Goal: Task Accomplishment & Management: Manage account settings

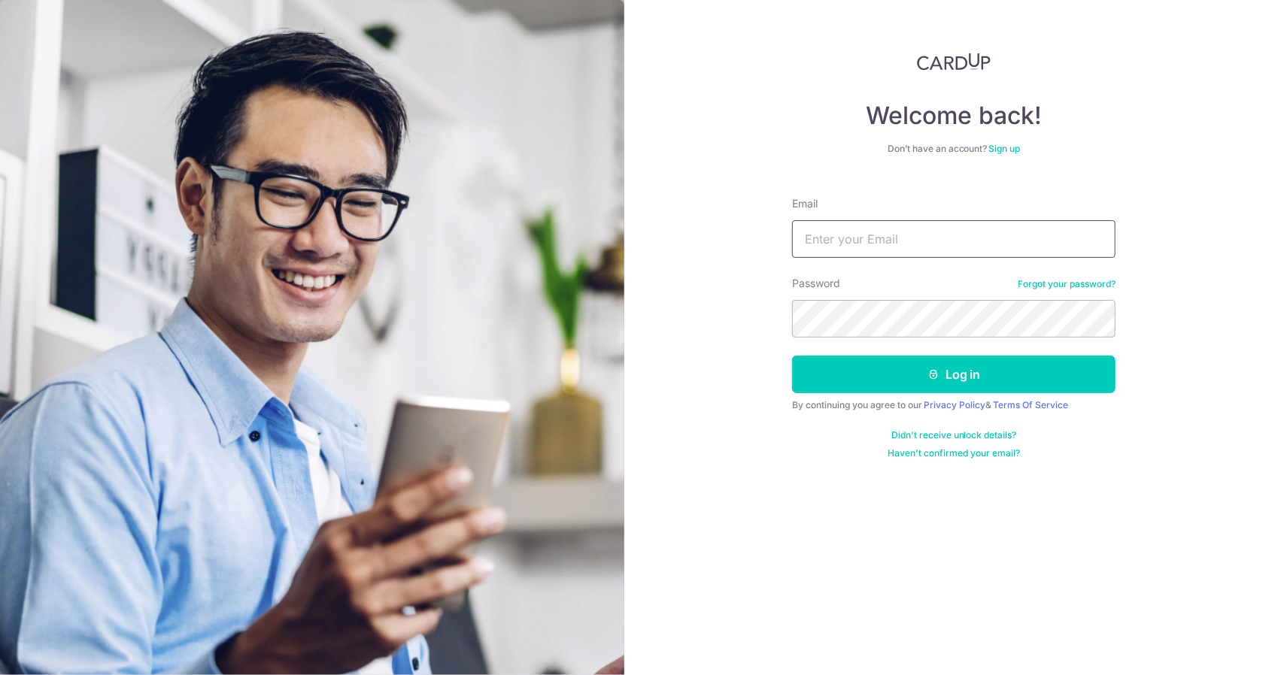
click at [893, 233] on input "Email" at bounding box center [953, 239] width 323 height 38
type input "[EMAIL_ADDRESS][DOMAIN_NAME]"
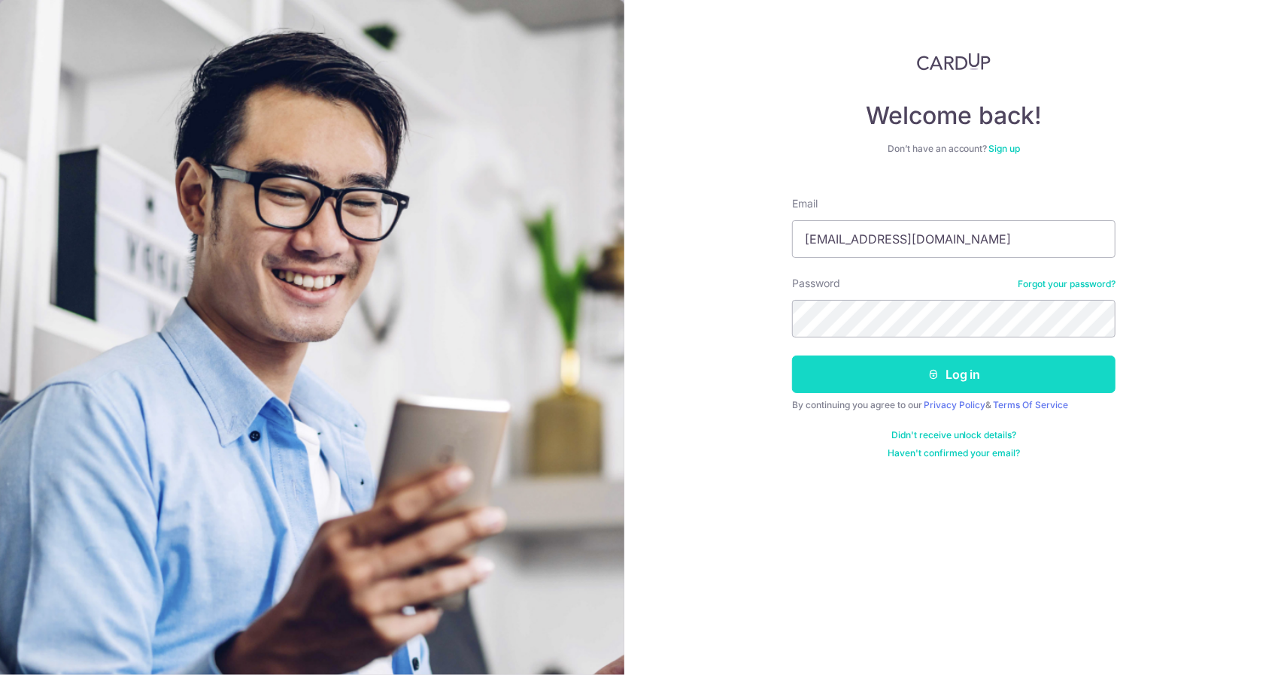
click at [919, 369] on button "Log in" at bounding box center [953, 375] width 323 height 38
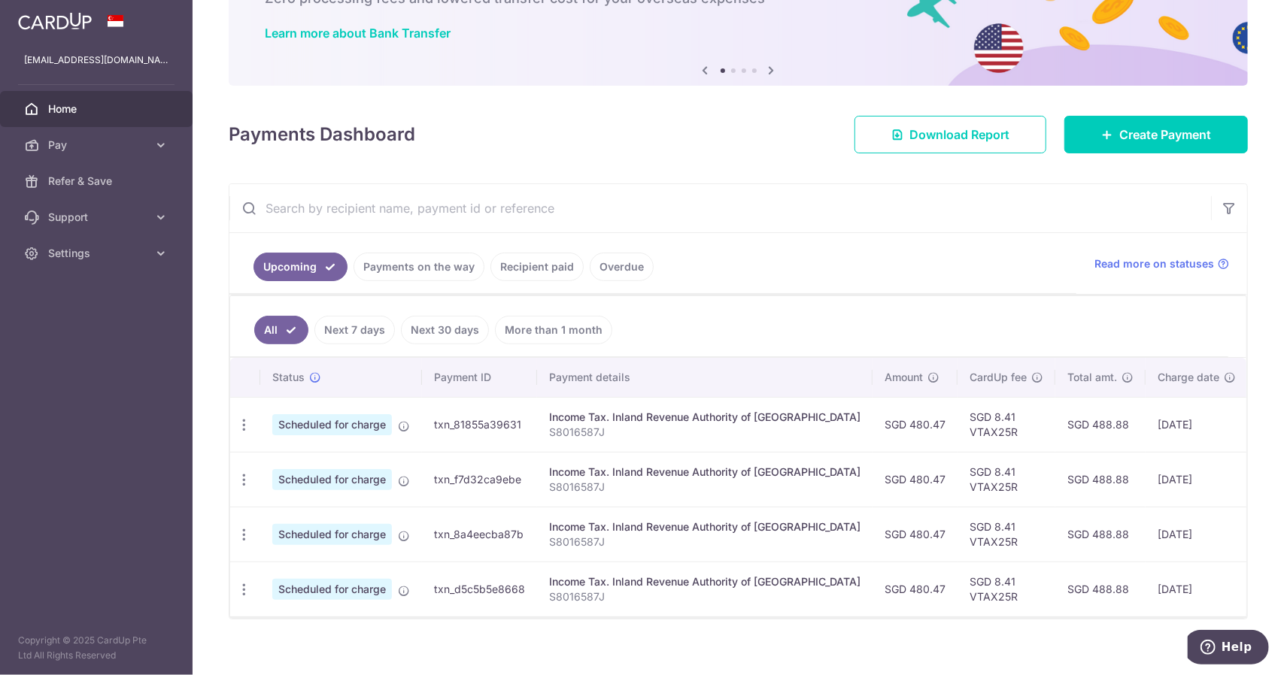
scroll to position [111, 0]
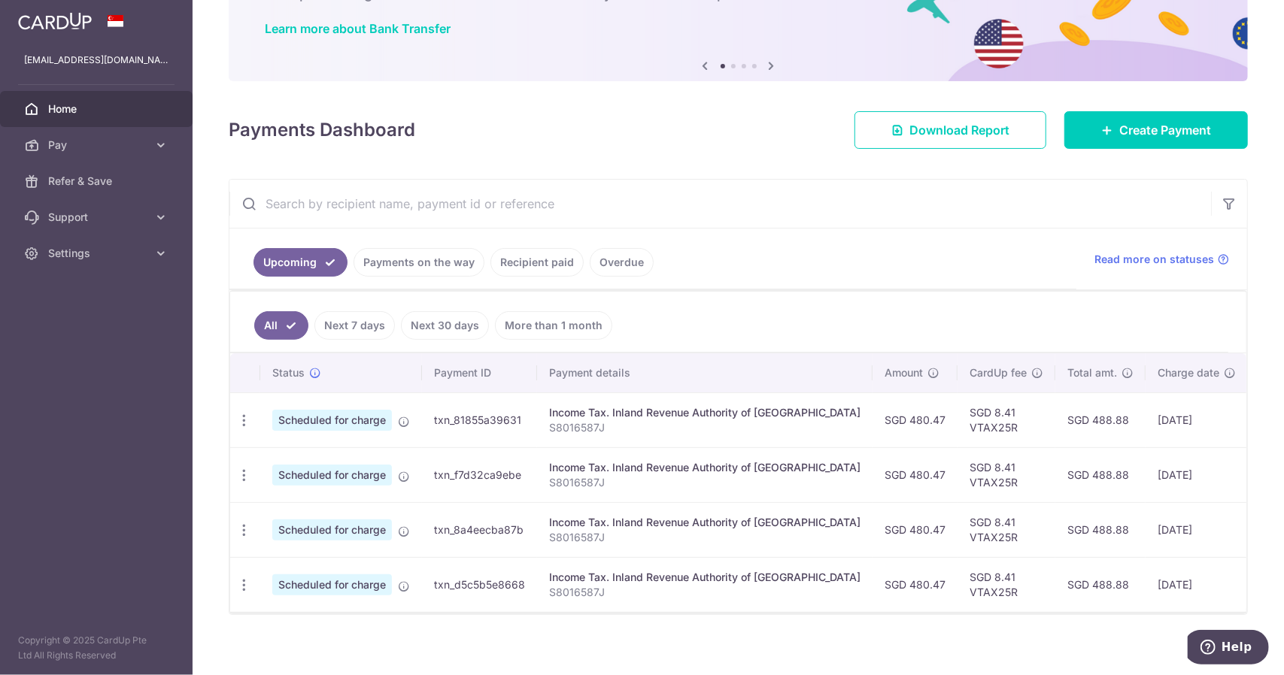
click at [541, 256] on link "Recipient paid" at bounding box center [536, 262] width 93 height 29
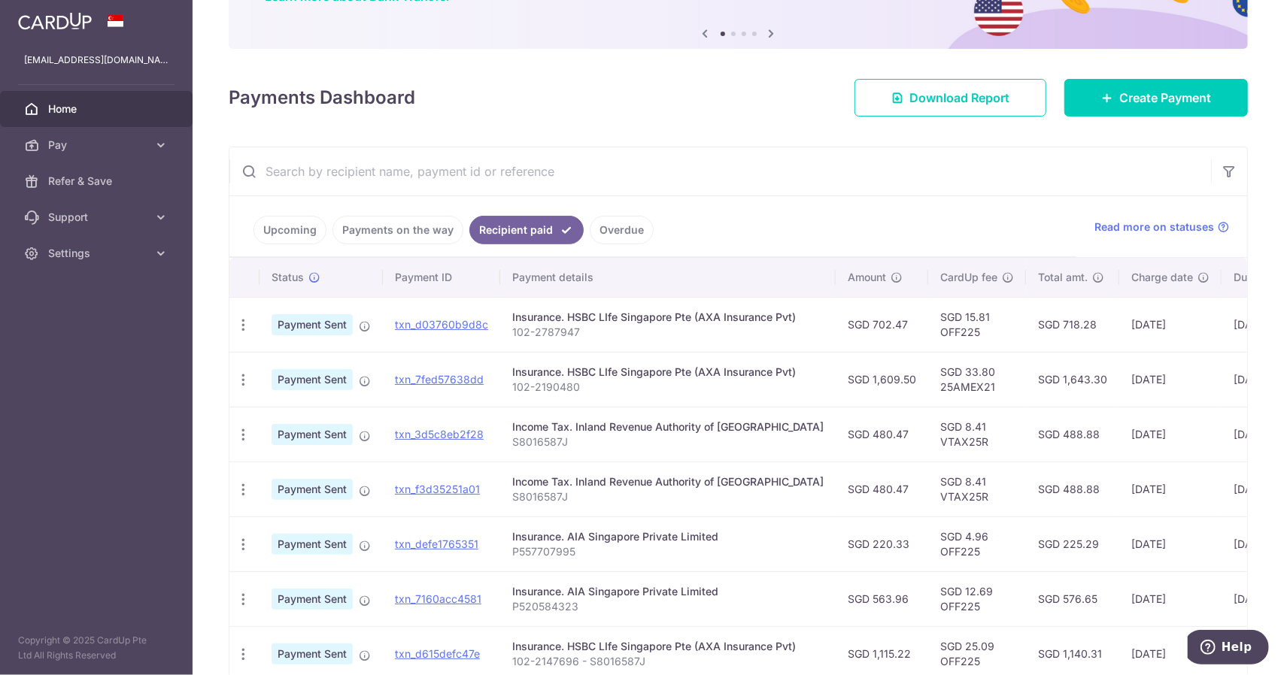
scroll to position [143, 0]
click at [129, 258] on span "Settings" at bounding box center [97, 253] width 99 height 15
click at [111, 320] on span "Logout" at bounding box center [97, 325] width 99 height 15
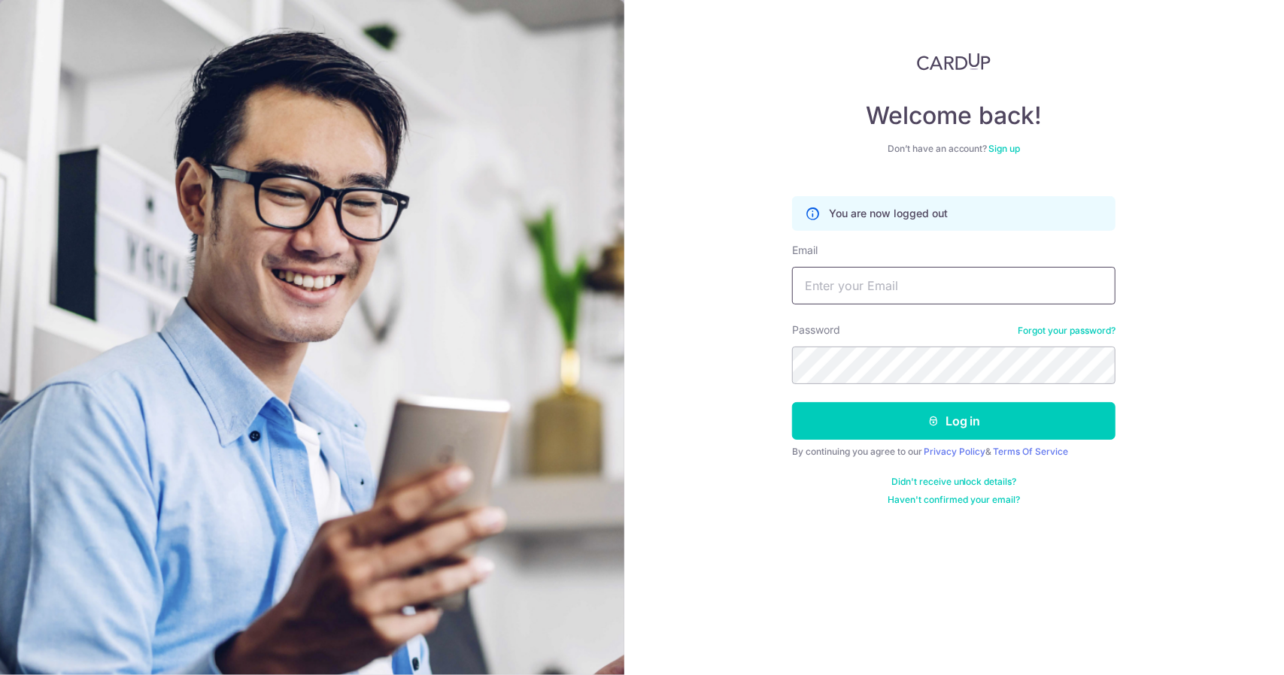
click at [847, 291] on input "Email" at bounding box center [953, 286] width 323 height 38
type input "walter@silvesterlegal.com"
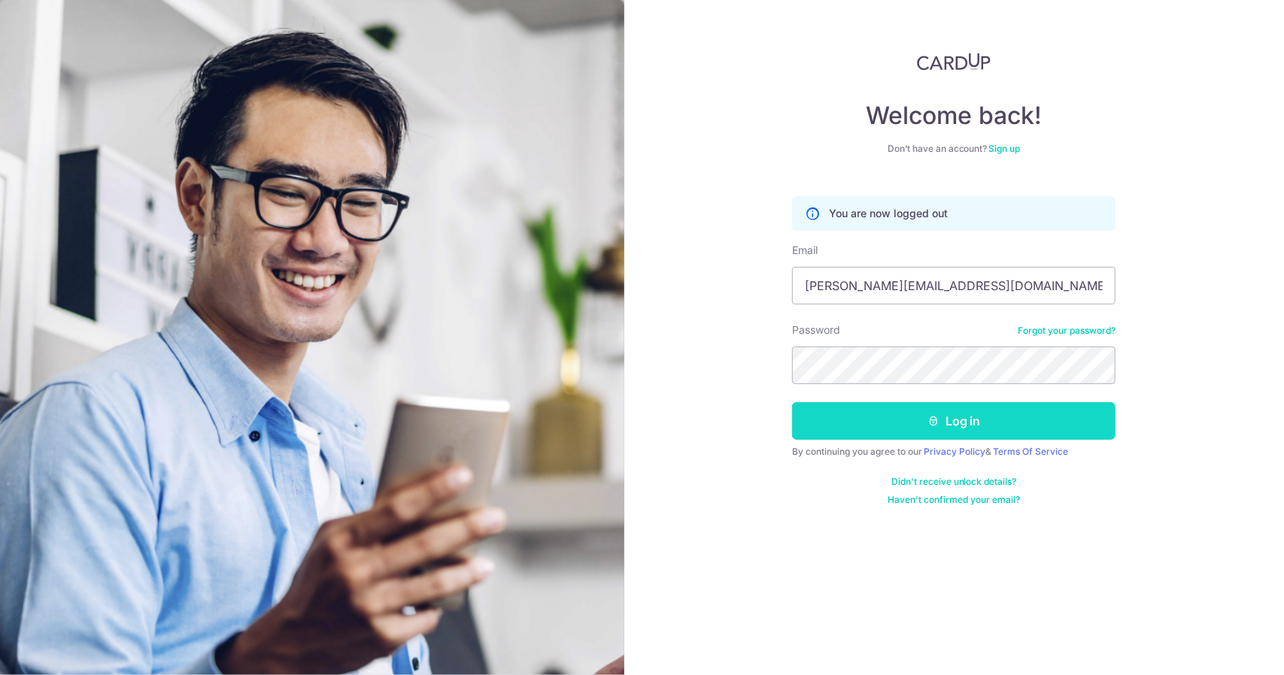
click at [890, 414] on button "Log in" at bounding box center [953, 421] width 323 height 38
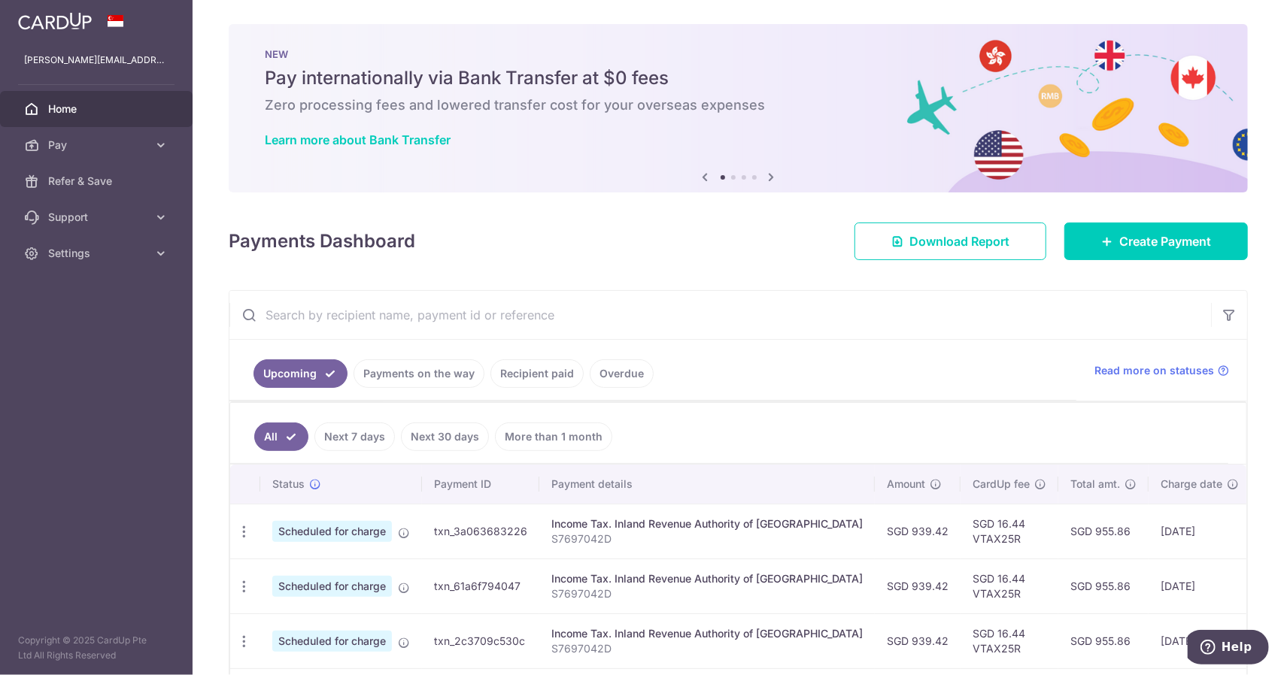
click at [525, 374] on link "Recipient paid" at bounding box center [536, 373] width 93 height 29
